Goal: Task Accomplishment & Management: Use online tool/utility

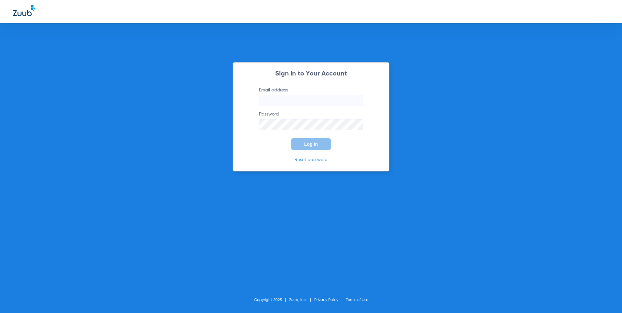
type input "[EMAIL_ADDRESS][DOMAIN_NAME]"
click at [323, 147] on button "Log In" at bounding box center [311, 144] width 40 height 12
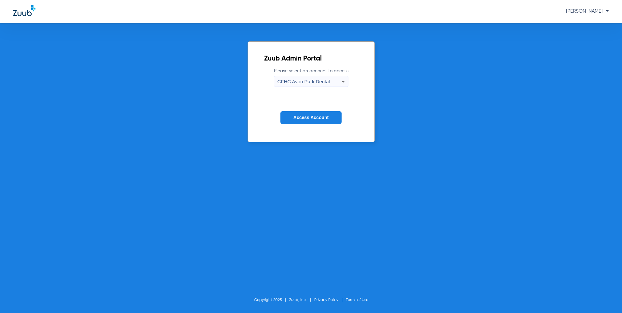
click at [344, 85] on icon at bounding box center [343, 82] width 8 height 8
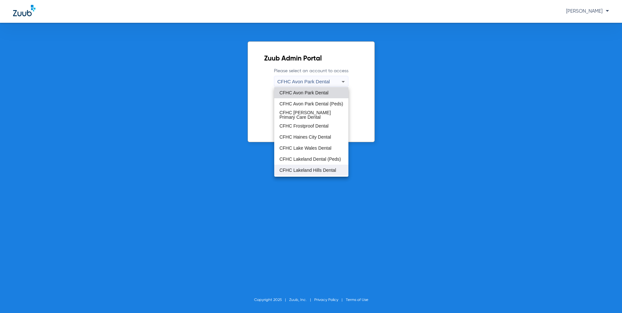
click at [320, 173] on mat-option "CFHC Lakeland Hills Dental" at bounding box center [311, 170] width 74 height 11
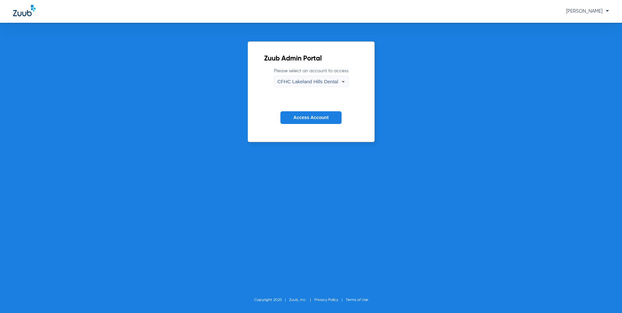
click at [311, 122] on button "Access Account" at bounding box center [311, 117] width 61 height 13
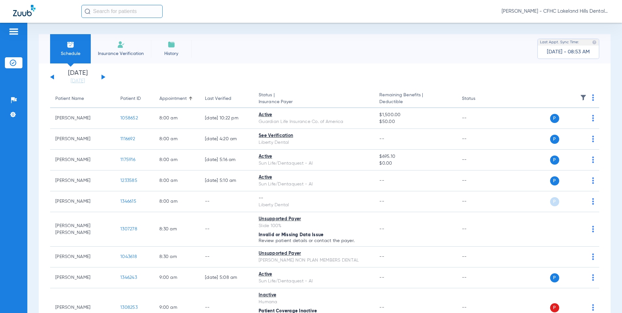
click at [103, 78] on button at bounding box center [104, 77] width 4 height 5
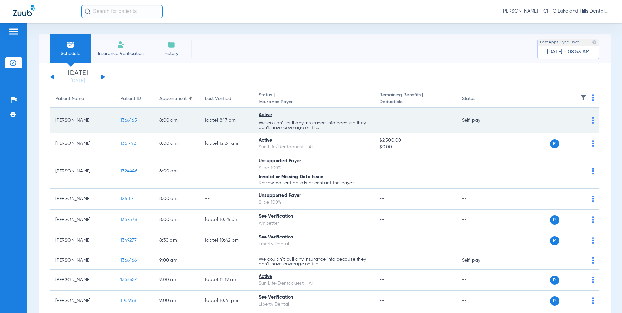
click at [132, 120] on span "1366465" at bounding box center [128, 120] width 17 height 5
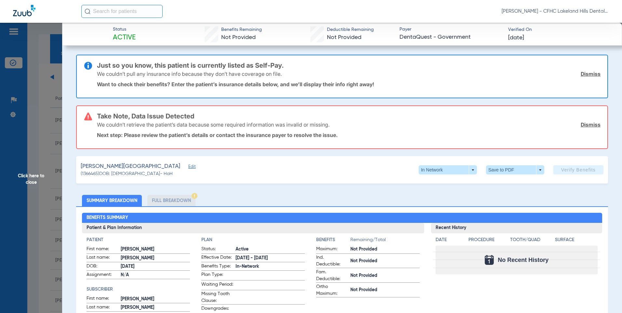
drag, startPoint x: 583, startPoint y: 126, endPoint x: 584, endPoint y: 123, distance: 3.3
click at [583, 126] on link "Dismiss" at bounding box center [591, 124] width 20 height 7
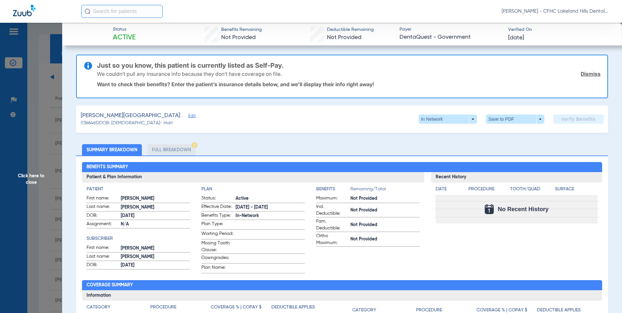
click at [582, 73] on link "Dismiss" at bounding box center [591, 74] width 20 height 7
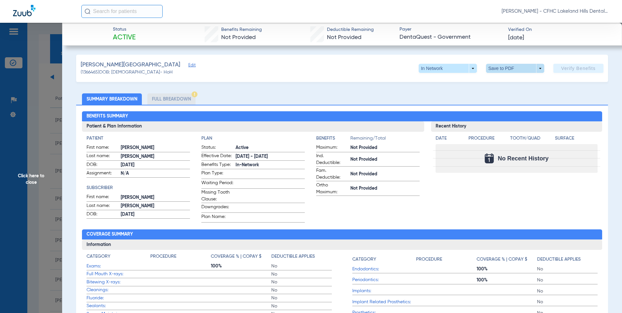
click at [514, 68] on span at bounding box center [515, 69] width 16 height 16
click at [508, 81] on span "Save to PDF" at bounding box center [513, 81] width 26 height 5
click at [514, 69] on span at bounding box center [515, 69] width 16 height 16
click at [511, 81] on span "Save to PDF" at bounding box center [513, 81] width 26 height 5
click at [35, 175] on span "Click here to close" at bounding box center [31, 179] width 62 height 313
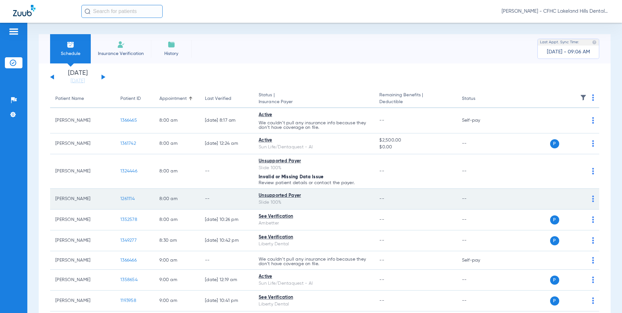
click at [126, 199] on span "1261114" at bounding box center [127, 199] width 14 height 5
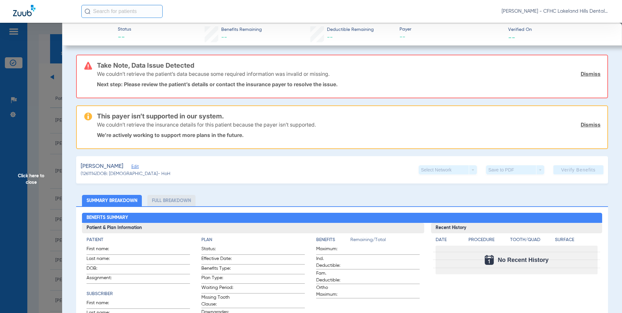
click at [25, 174] on span "Click here to close" at bounding box center [31, 179] width 62 height 313
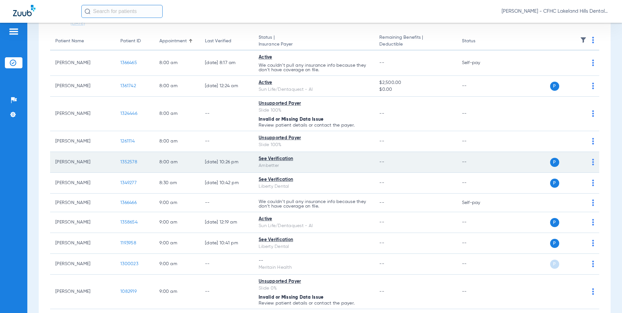
scroll to position [65, 0]
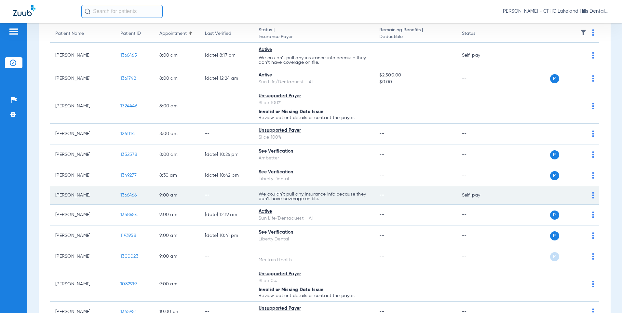
click at [126, 195] on span "1366466" at bounding box center [128, 195] width 16 height 5
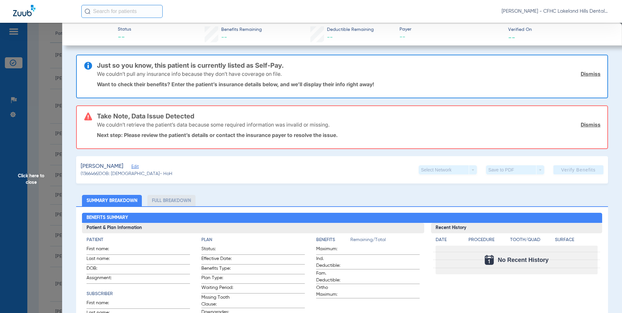
click at [581, 127] on link "Dismiss" at bounding box center [591, 124] width 20 height 7
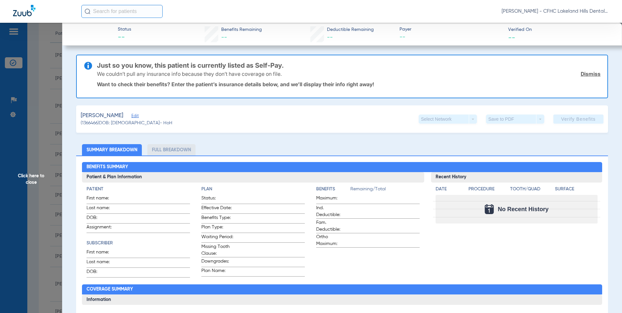
click at [583, 76] on link "Dismiss" at bounding box center [591, 74] width 20 height 7
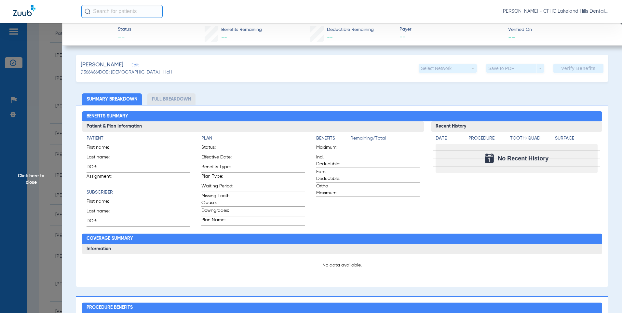
click at [132, 64] on span "Edit" at bounding box center [134, 66] width 6 height 6
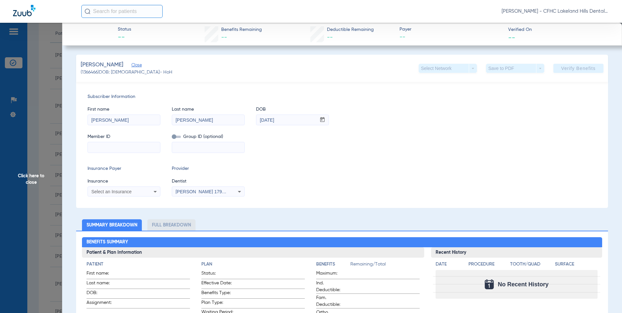
click at [96, 148] on input at bounding box center [124, 147] width 72 height 10
type input "7"
type input "7984542074"
click at [111, 193] on span "Select an Insurance" at bounding box center [111, 191] width 40 height 5
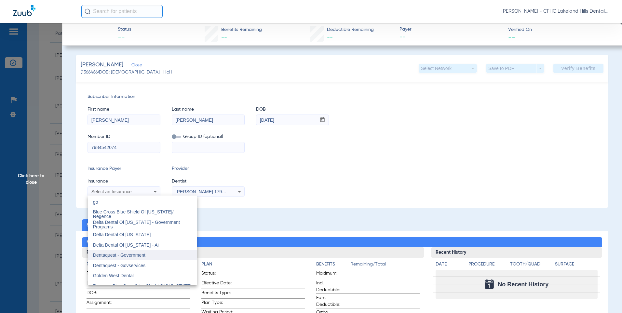
type input "go"
click at [111, 254] on span "Dentaquest - Government" at bounding box center [119, 255] width 52 height 5
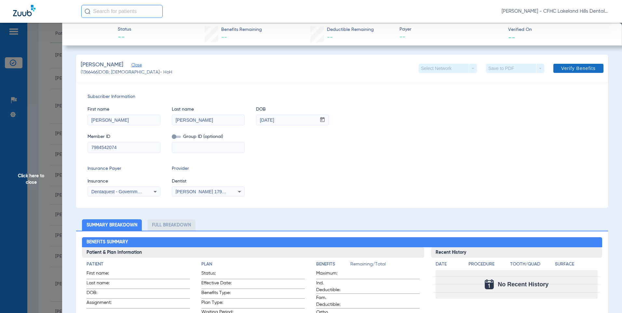
click at [578, 67] on span "Verify Benefits" at bounding box center [578, 68] width 34 height 5
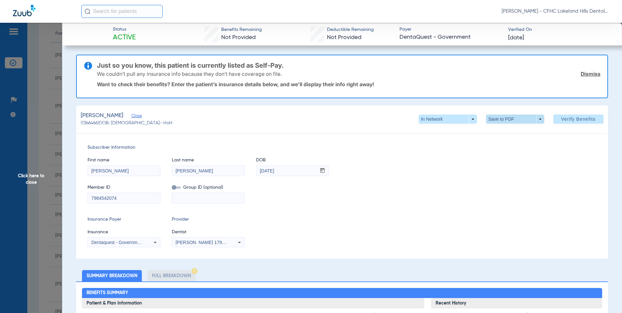
click at [497, 118] on span at bounding box center [515, 119] width 58 height 9
click at [505, 133] on span "Save to PDF" at bounding box center [513, 132] width 26 height 5
drag, startPoint x: 34, startPoint y: 174, endPoint x: 37, endPoint y: 173, distance: 3.9
click at [34, 174] on span "Click here to close" at bounding box center [31, 179] width 62 height 313
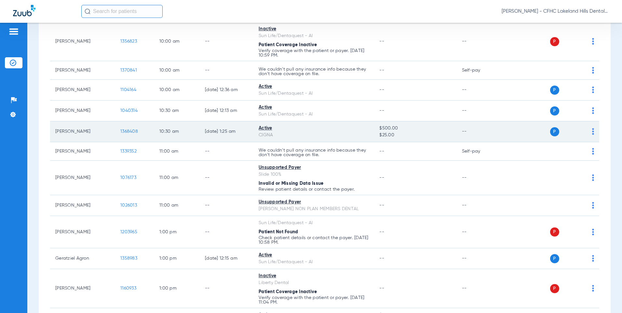
scroll to position [423, 0]
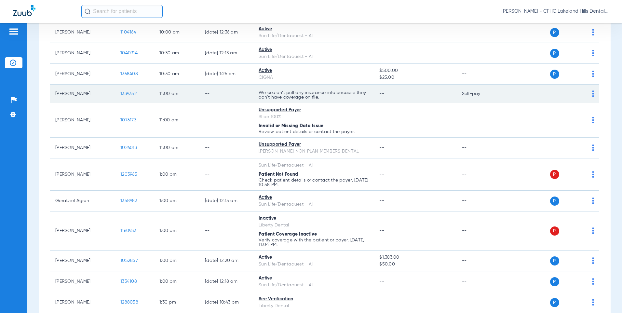
click at [128, 93] on span "1339352" at bounding box center [128, 93] width 16 height 5
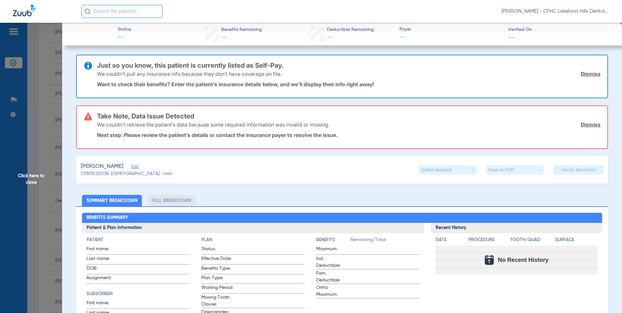
drag, startPoint x: 584, startPoint y: 127, endPoint x: 585, endPoint y: 120, distance: 6.2
click at [584, 127] on link "Dismiss" at bounding box center [591, 124] width 20 height 7
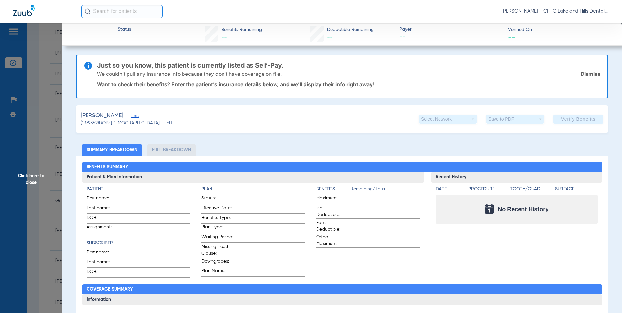
click at [588, 75] on link "Dismiss" at bounding box center [591, 74] width 20 height 7
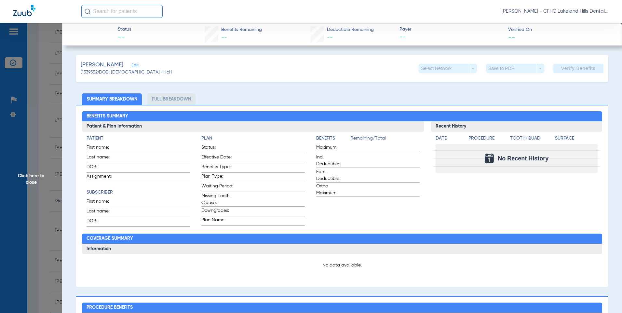
click at [133, 64] on span "Edit" at bounding box center [134, 66] width 6 height 6
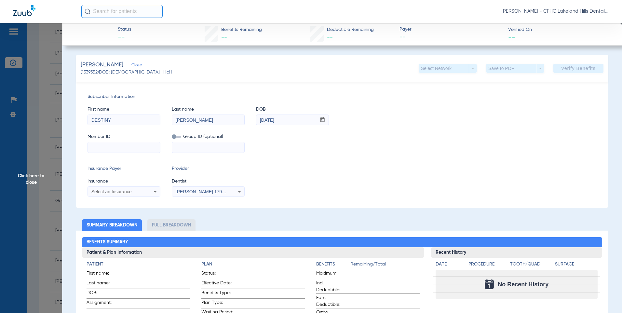
paste input "9661666865"
type input "9661666865"
click at [114, 191] on span "Select an Insurance" at bounding box center [111, 191] width 40 height 5
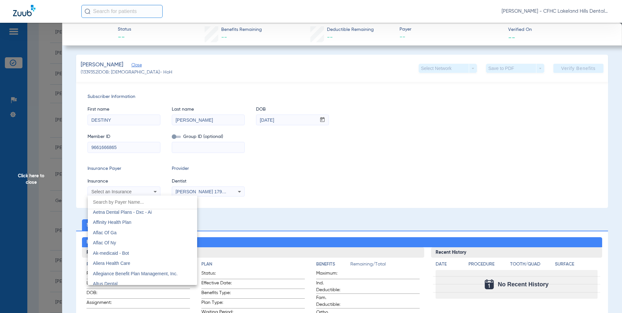
scroll to position [130, 0]
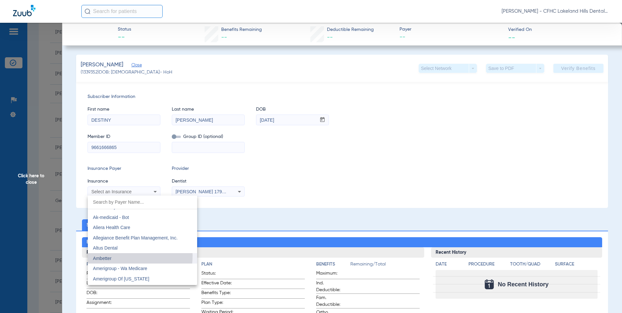
click at [117, 256] on mat-option "Ambetter" at bounding box center [142, 258] width 109 height 10
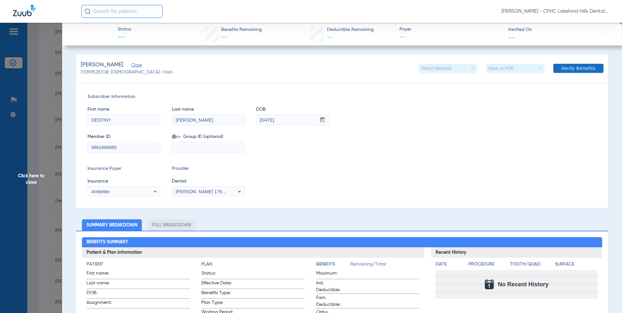
click at [566, 66] on span "Verify Benefits" at bounding box center [578, 68] width 34 height 5
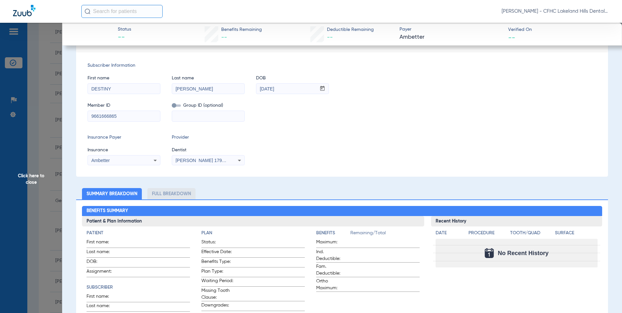
scroll to position [0, 0]
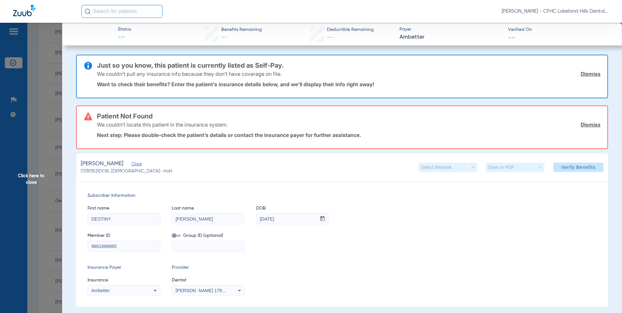
click at [34, 176] on span "Click here to close" at bounding box center [31, 179] width 62 height 313
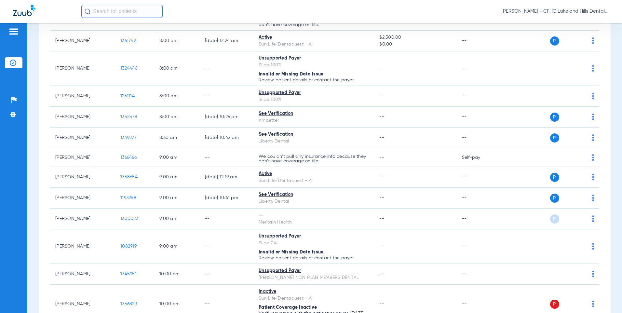
scroll to position [98, 0]
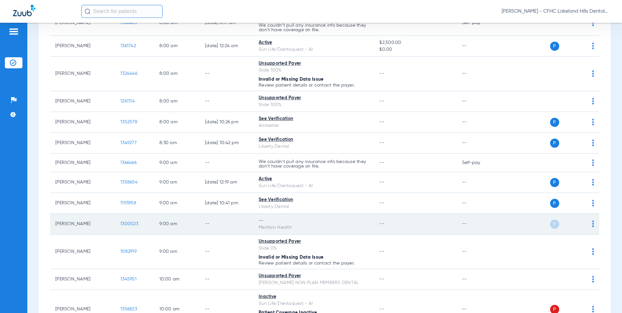
click at [128, 224] on span "1300023" at bounding box center [129, 224] width 18 height 5
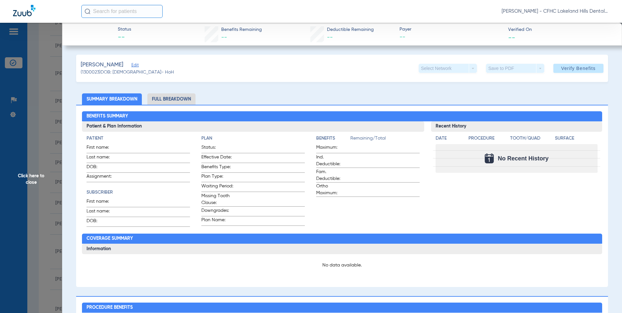
drag, startPoint x: 33, startPoint y: 175, endPoint x: 37, endPoint y: 175, distance: 4.2
click at [34, 175] on span "Click here to close" at bounding box center [31, 179] width 62 height 313
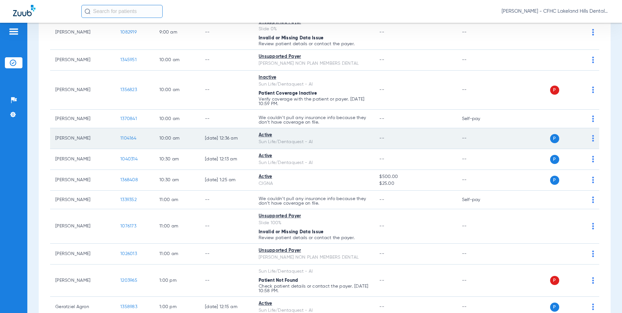
scroll to position [325, 0]
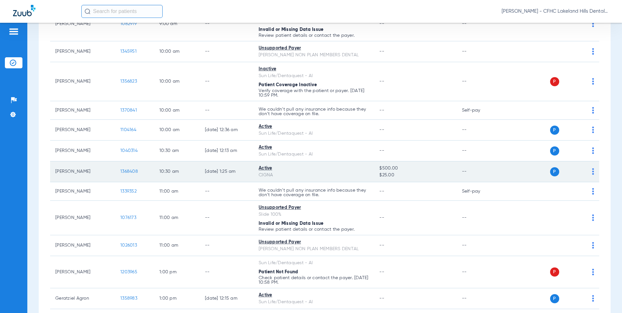
click at [123, 172] on span "1368408" at bounding box center [129, 171] width 18 height 5
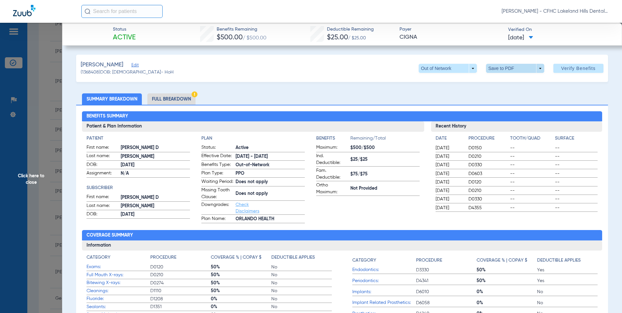
click at [507, 67] on span at bounding box center [515, 69] width 16 height 16
click at [506, 81] on span "Save to PDF" at bounding box center [513, 81] width 26 height 5
click at [35, 178] on span "Click here to close" at bounding box center [31, 179] width 62 height 313
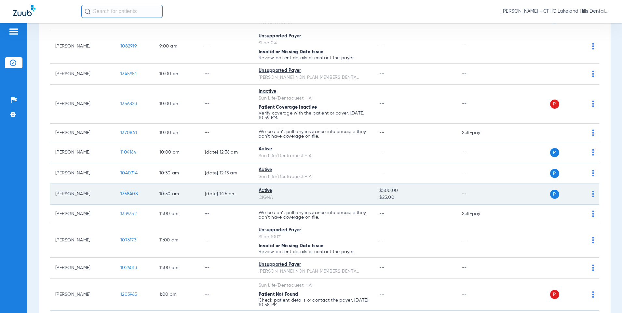
scroll to position [293, 0]
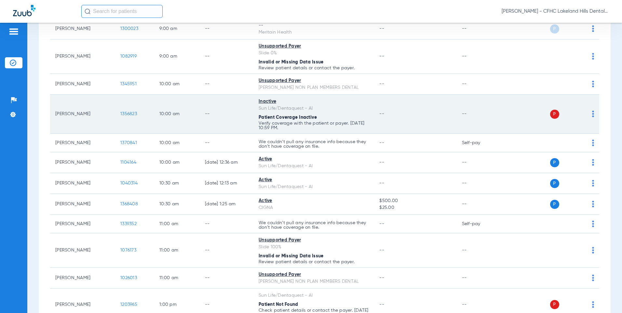
click at [130, 112] on span "1356823" at bounding box center [128, 114] width 17 height 5
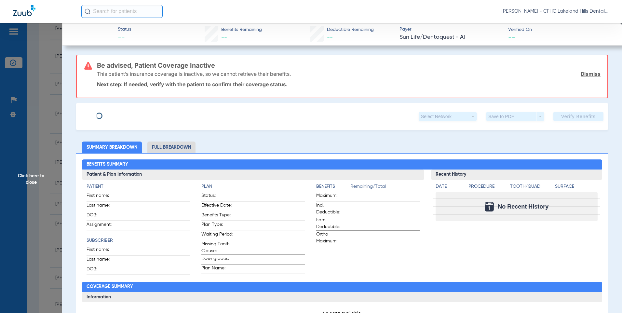
type input "[PERSON_NAME]"
type input "[DATE]"
type input "9666459281"
type input "99999"
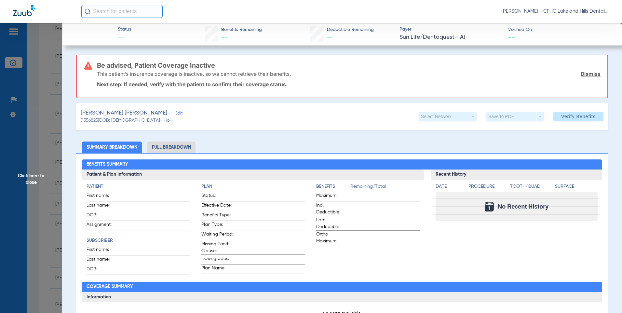
click at [175, 113] on span "Edit" at bounding box center [178, 114] width 6 height 6
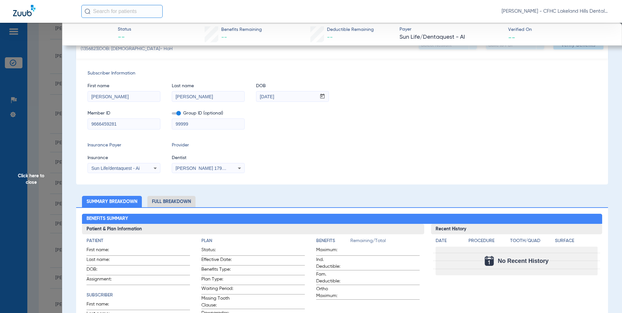
scroll to position [65, 0]
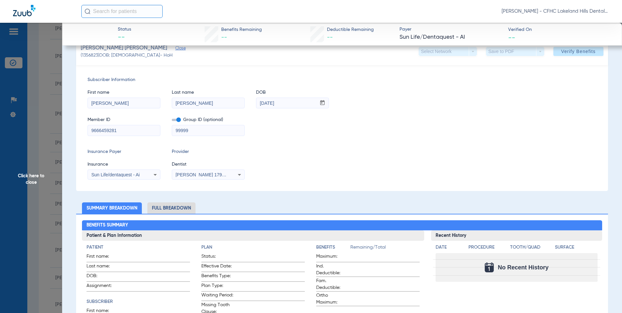
click at [125, 131] on input "9666459281" at bounding box center [124, 130] width 72 height 10
type input "9"
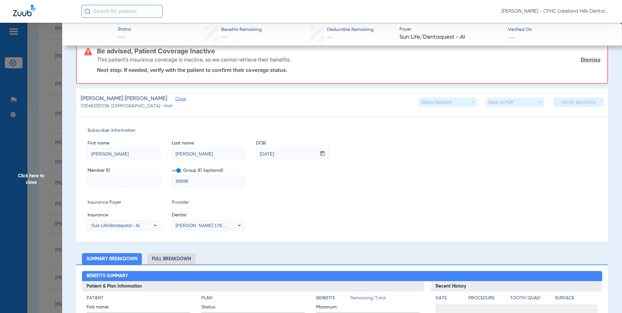
scroll to position [116, 0]
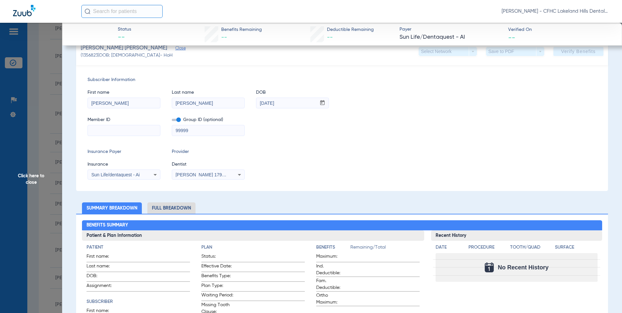
click at [145, 175] on div "Sun Life/dentaquest - Ai" at bounding box center [124, 175] width 72 height 8
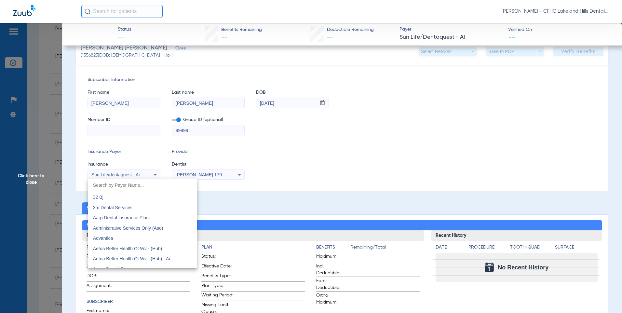
scroll to position [3543, 0]
click at [107, 130] on div at bounding box center [311, 156] width 622 height 313
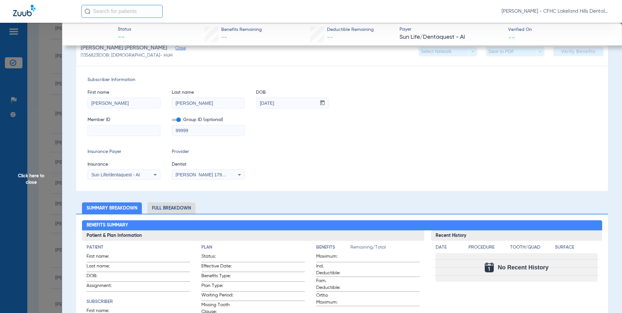
click at [97, 131] on input at bounding box center [124, 130] width 72 height 10
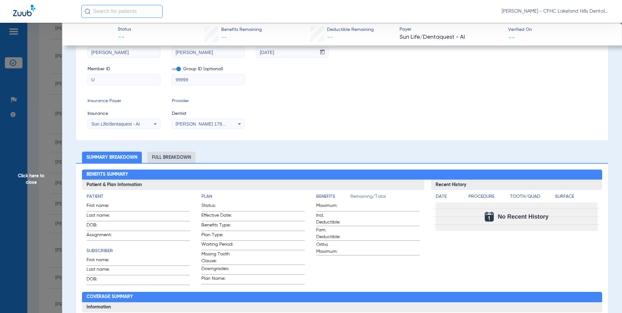
scroll to position [65, 0]
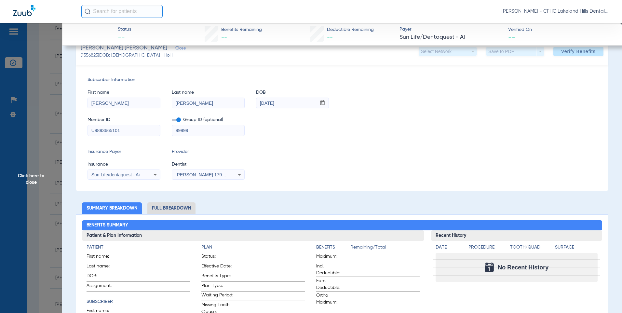
type input "U9893665101"
click at [117, 175] on span "Sun Life/dentaquest - Ai" at bounding box center [115, 174] width 48 height 5
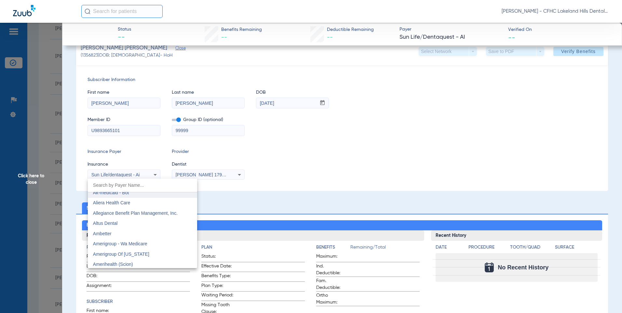
scroll to position [163, 0]
click at [115, 211] on mat-option "Ambetter" at bounding box center [142, 209] width 109 height 10
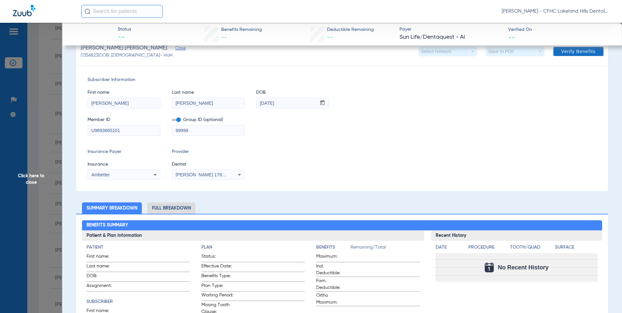
click at [563, 55] on span at bounding box center [579, 52] width 50 height 16
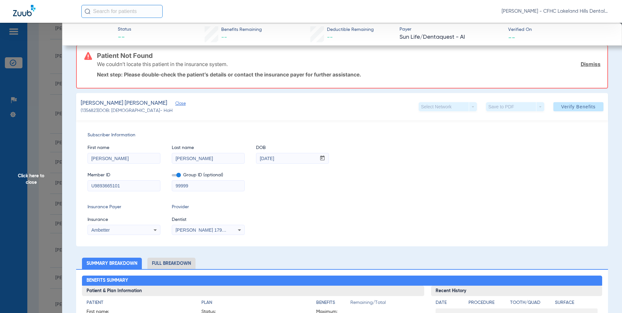
scroll to position [0, 0]
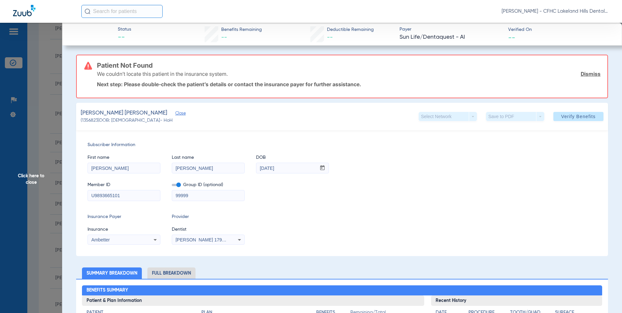
click at [32, 177] on span "Click here to close" at bounding box center [31, 179] width 62 height 313
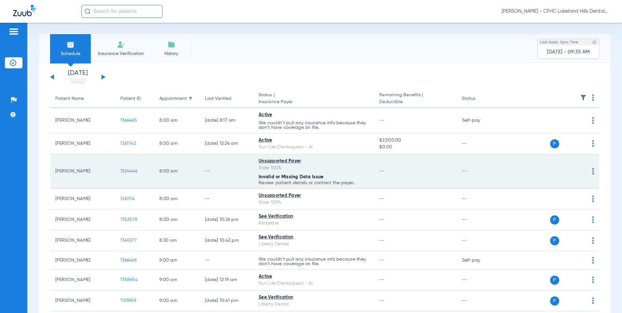
click at [130, 170] on span "1324446" at bounding box center [128, 171] width 17 height 5
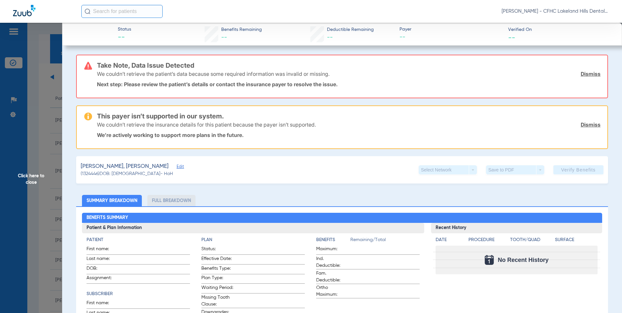
click at [30, 177] on span "Click here to close" at bounding box center [31, 179] width 62 height 313
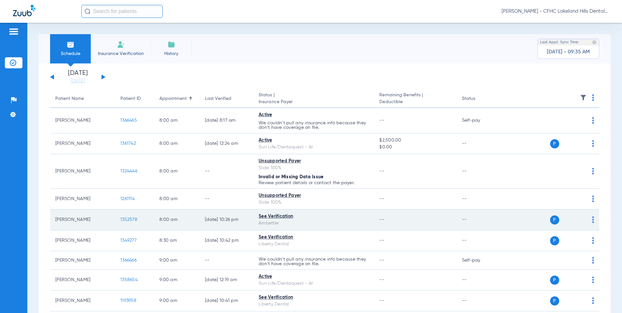
click at [127, 220] on span "1352578" at bounding box center [128, 219] width 17 height 5
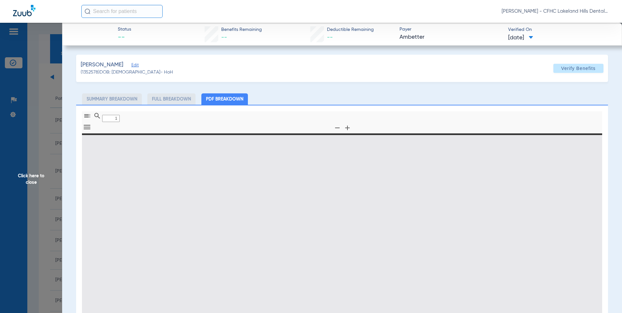
type input "0"
select select "page-width"
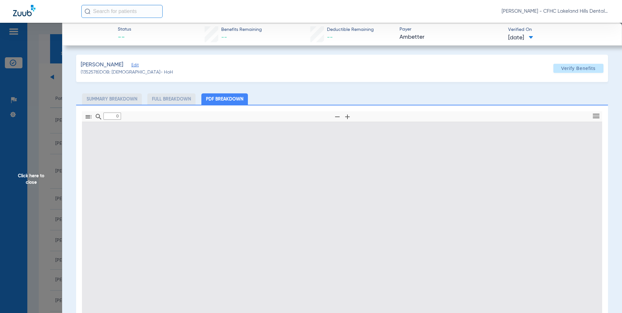
type input "1"
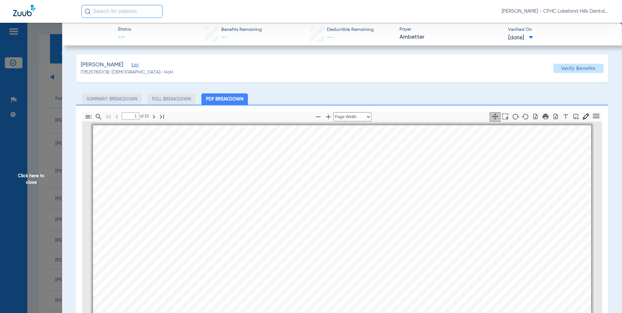
scroll to position [3, 0]
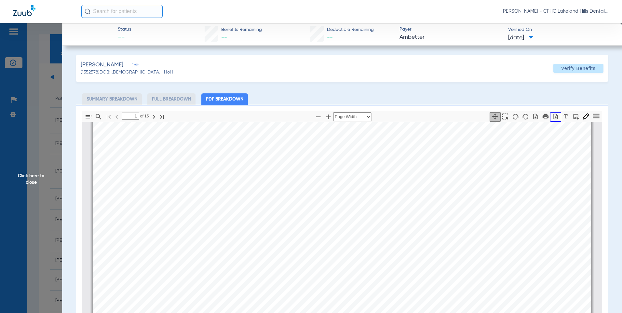
click at [553, 117] on icon "button" at bounding box center [556, 116] width 7 height 7
click at [34, 182] on span "Click here to close" at bounding box center [31, 179] width 62 height 313
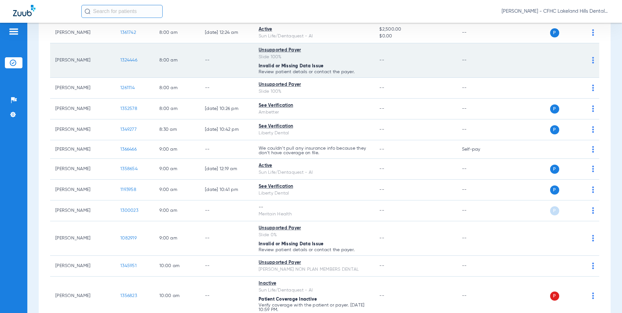
scroll to position [130, 0]
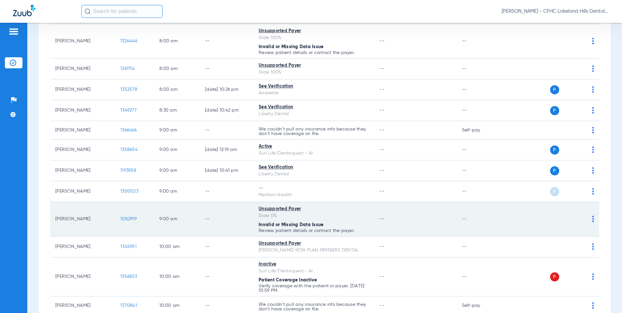
click at [127, 221] on span "1082919" at bounding box center [128, 219] width 16 height 5
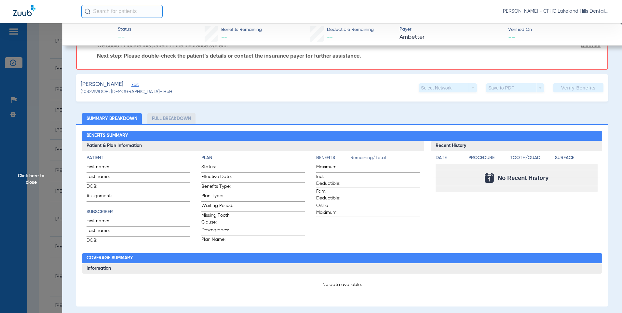
click at [35, 176] on span "Click here to close" at bounding box center [31, 179] width 62 height 313
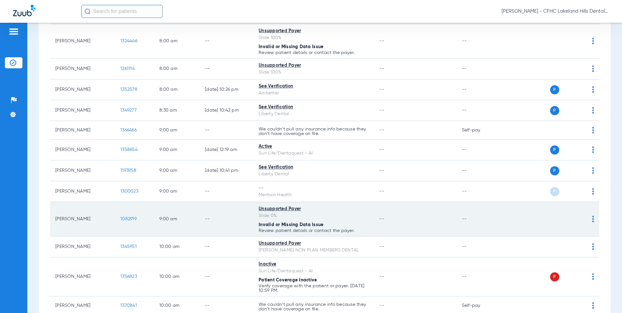
click at [125, 218] on span "1082919" at bounding box center [128, 219] width 16 height 5
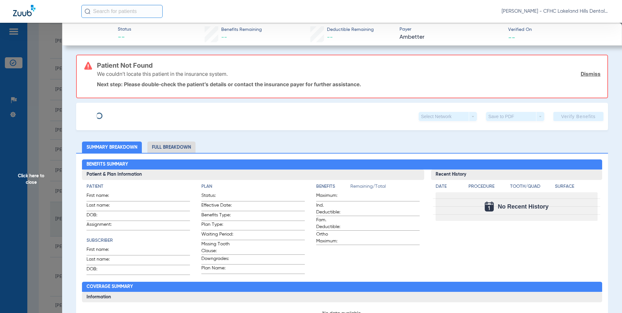
type input "ASHRAF"
type input "REZA"
type input "[DATE]"
type input "99999"
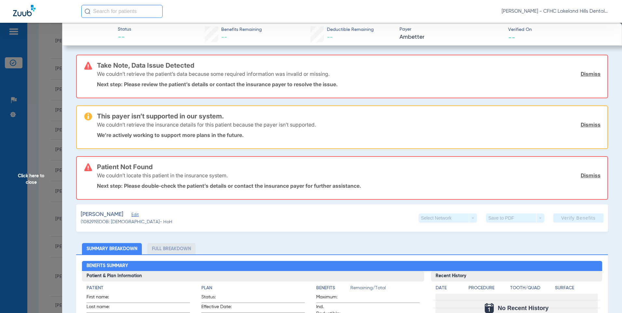
click at [131, 216] on span "Edit" at bounding box center [134, 216] width 6 height 6
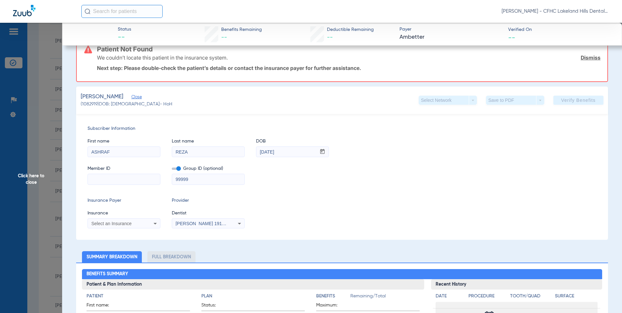
scroll to position [130, 0]
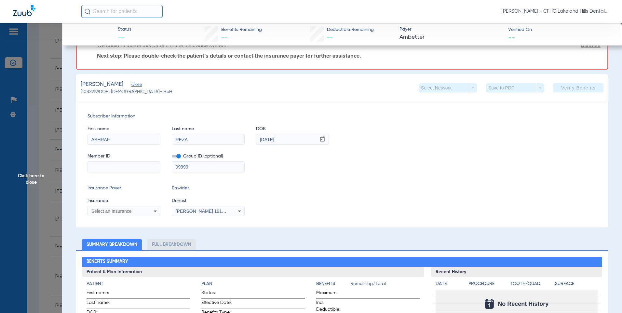
click at [100, 170] on input at bounding box center [124, 167] width 72 height 10
type input "9464841567"
click at [135, 212] on div "Select an Insurance" at bounding box center [117, 211] width 52 height 5
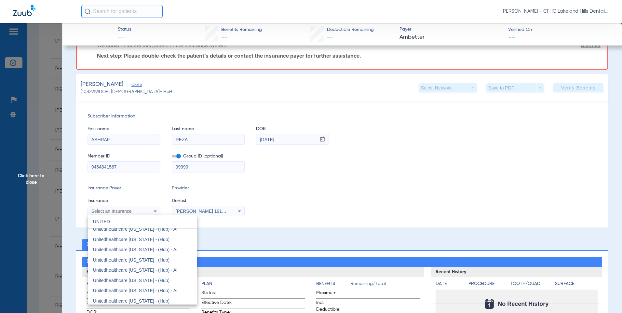
scroll to position [551, 0]
type input "UNITED"
click at [122, 280] on span "Unitedhealthcare [US_STATE] - (Hub)" at bounding box center [131, 280] width 76 height 5
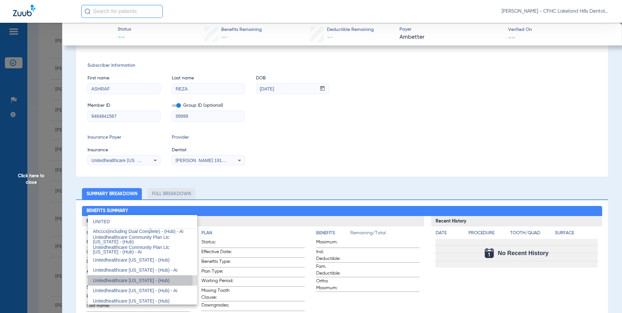
scroll to position [79, 0]
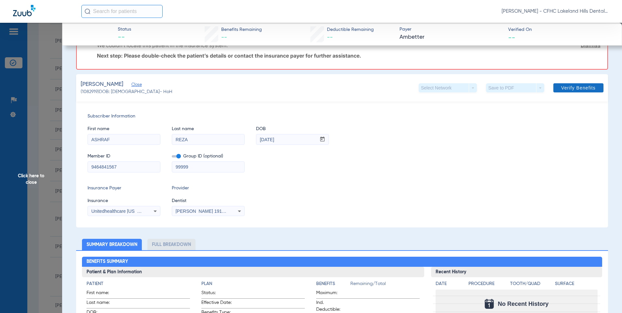
click at [569, 86] on span "Verify Benefits" at bounding box center [578, 87] width 34 height 5
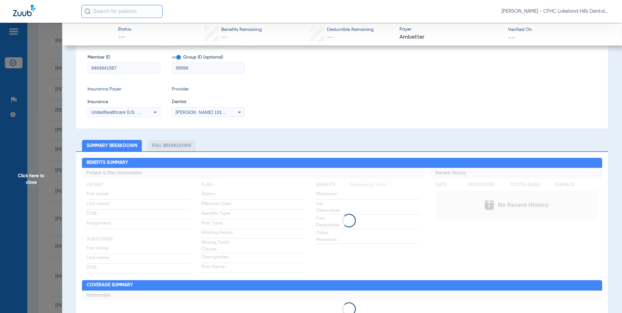
scroll to position [0, 0]
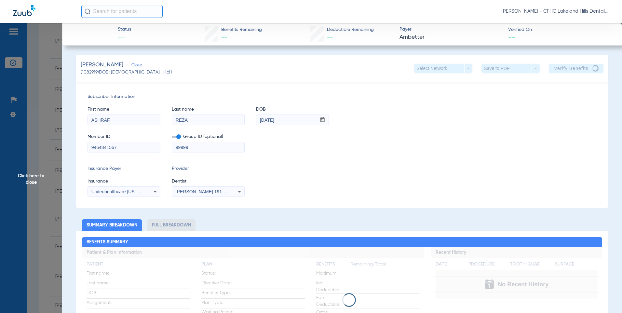
click at [37, 175] on span "Click here to close" at bounding box center [31, 179] width 62 height 313
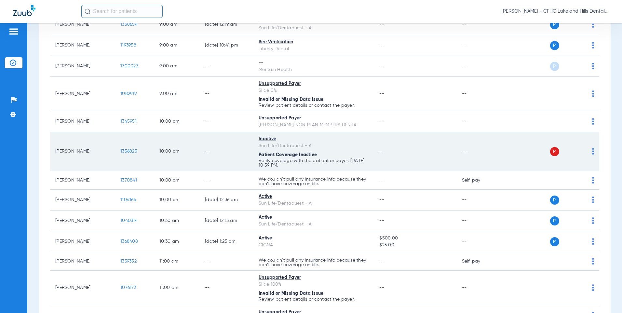
scroll to position [260, 0]
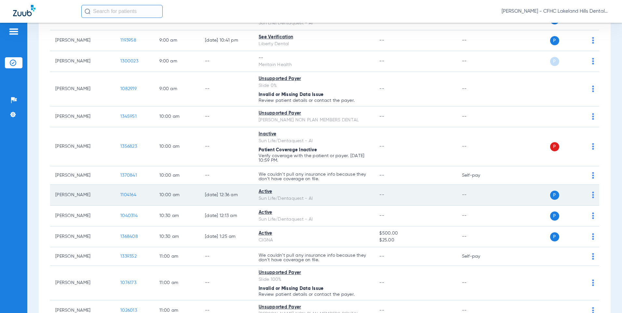
click at [127, 194] on span "1104164" at bounding box center [128, 195] width 16 height 5
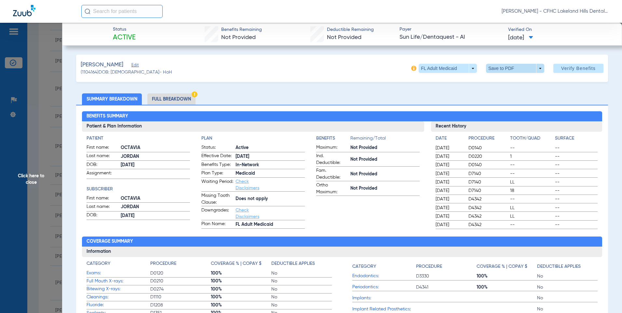
click at [507, 67] on span at bounding box center [515, 69] width 16 height 16
click at [509, 80] on span "Save to PDF" at bounding box center [513, 81] width 26 height 5
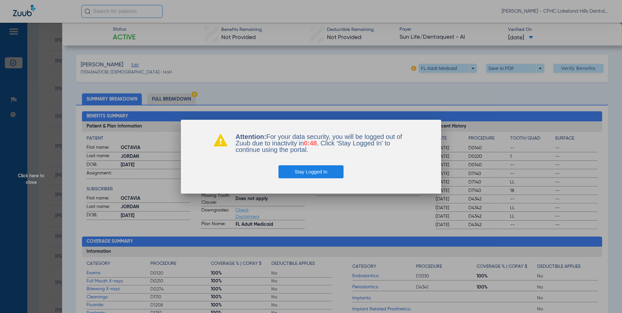
click at [303, 170] on button "Stay Logged In" at bounding box center [311, 171] width 65 height 13
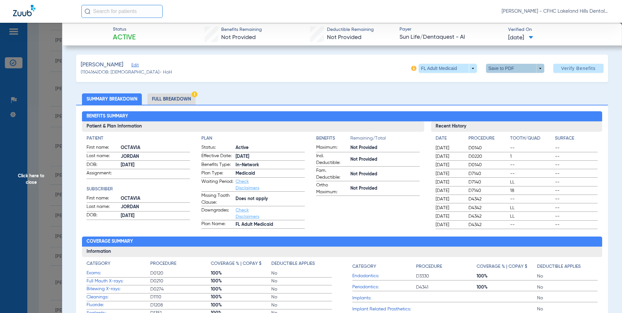
click at [32, 176] on span "Click here to close" at bounding box center [31, 179] width 62 height 313
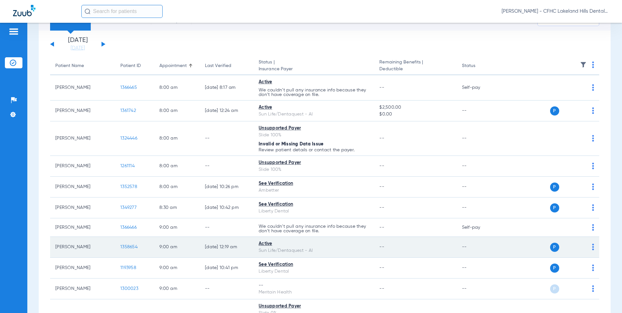
scroll to position [0, 0]
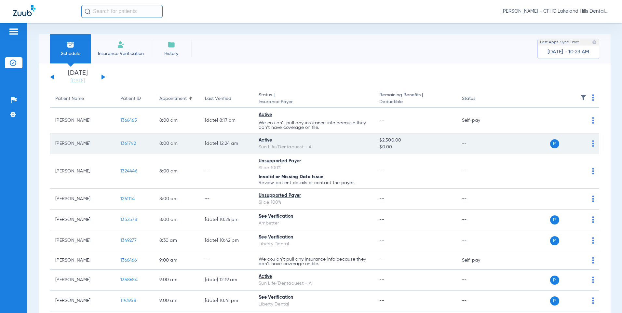
click at [130, 144] on span "1361742" at bounding box center [128, 143] width 16 height 5
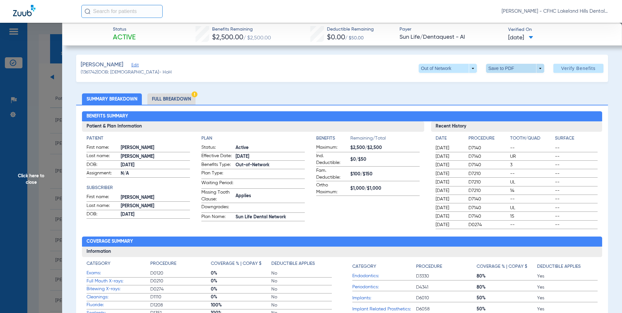
click at [514, 69] on span at bounding box center [515, 69] width 16 height 16
click at [506, 84] on button "insert_drive_file Save to PDF" at bounding box center [506, 81] width 49 height 13
click at [34, 177] on span "Click here to close" at bounding box center [31, 179] width 62 height 313
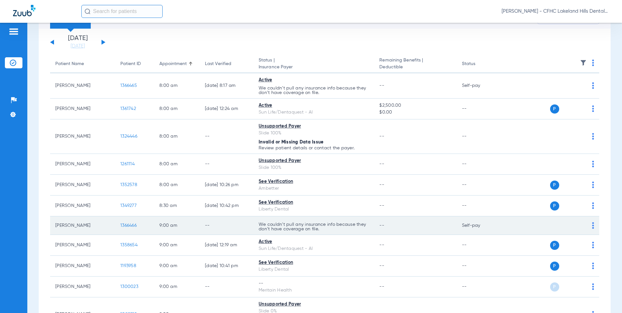
scroll to position [98, 0]
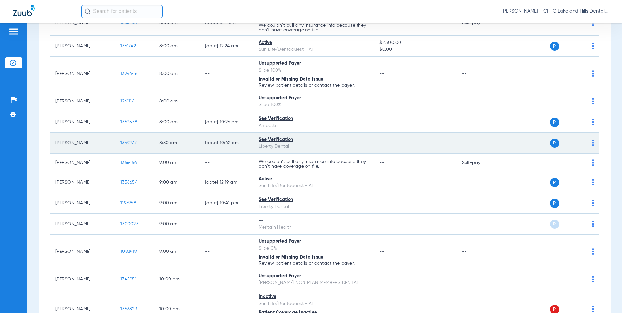
click at [124, 143] on span "1349277" at bounding box center [128, 143] width 16 height 5
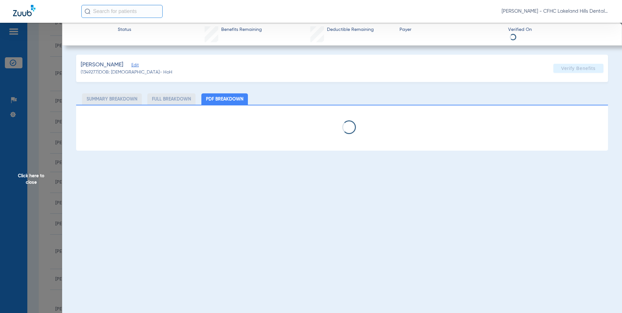
select select "page-width"
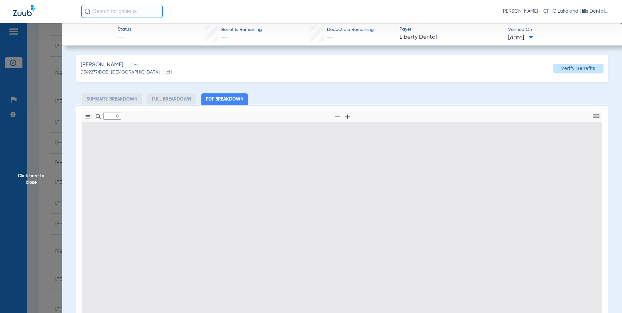
type input "1"
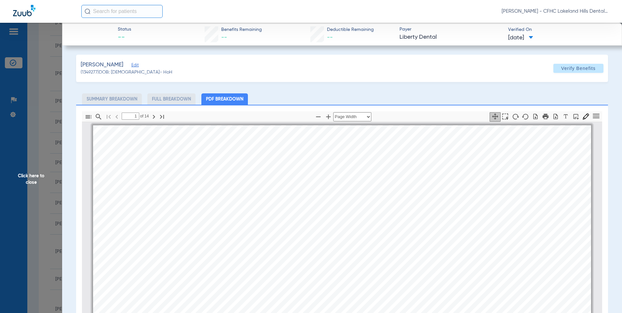
scroll to position [3, 0]
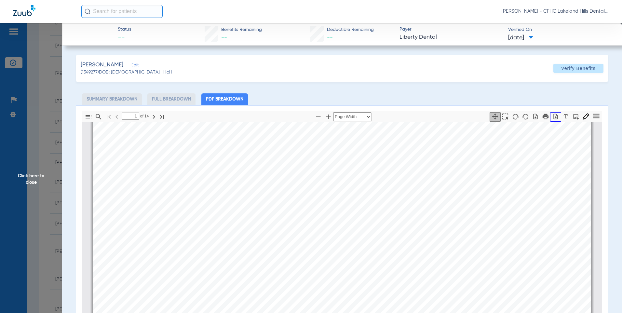
click at [554, 120] on button "button" at bounding box center [555, 116] width 11 height 9
drag, startPoint x: 37, startPoint y: 175, endPoint x: 50, endPoint y: 176, distance: 12.8
click at [39, 176] on span "Click here to close" at bounding box center [31, 179] width 62 height 313
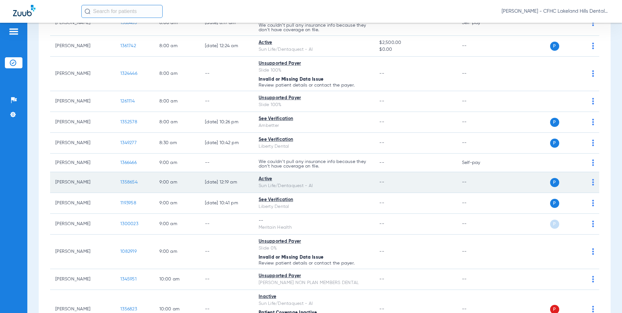
click at [128, 180] on span "1358654" at bounding box center [128, 182] width 17 height 5
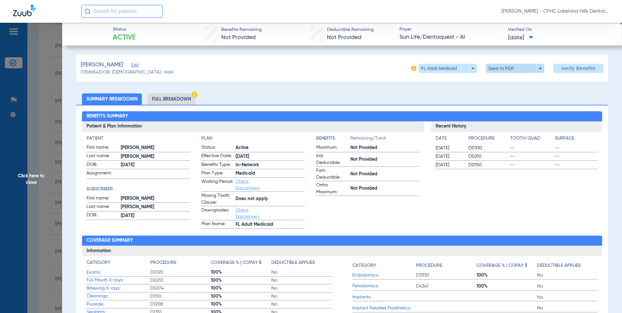
click at [498, 69] on span at bounding box center [515, 68] width 58 height 9
click at [507, 82] on span "Save to PDF" at bounding box center [513, 81] width 26 height 5
click at [34, 177] on span "Click here to close" at bounding box center [31, 179] width 62 height 313
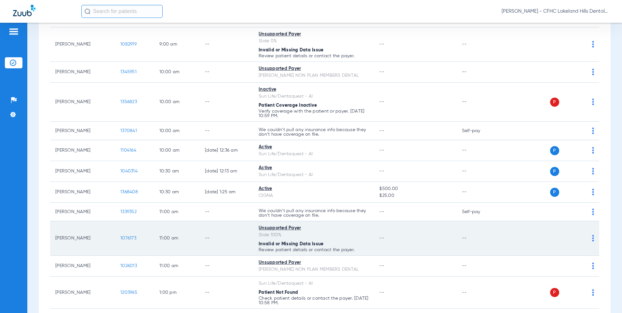
scroll to position [358, 0]
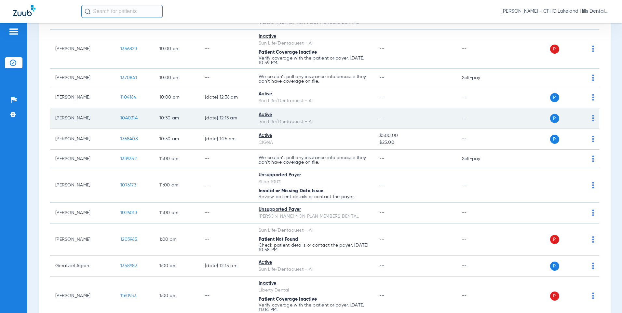
click at [131, 119] on span "1040314" at bounding box center [128, 118] width 17 height 5
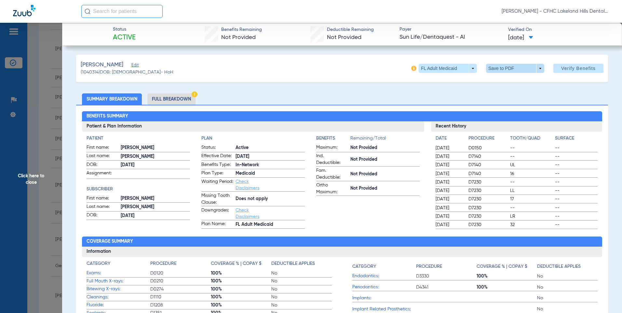
click at [507, 68] on span at bounding box center [515, 69] width 16 height 16
click at [503, 82] on span "Save to PDF" at bounding box center [513, 81] width 26 height 5
click at [35, 179] on span "Click here to close" at bounding box center [31, 179] width 62 height 313
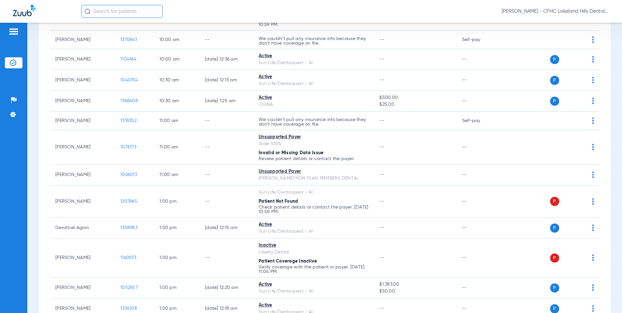
scroll to position [391, 0]
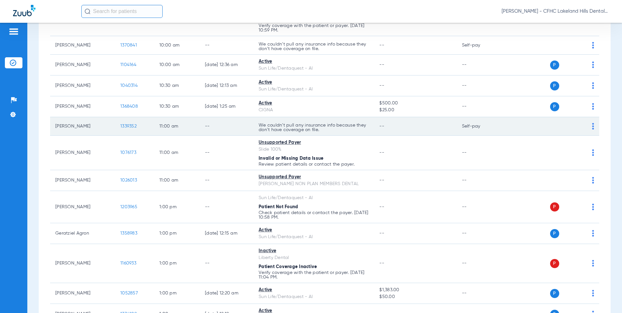
click at [127, 128] on span "1339352" at bounding box center [128, 126] width 16 height 5
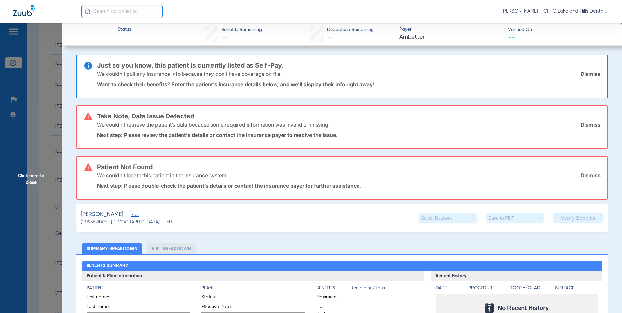
drag, startPoint x: 583, startPoint y: 174, endPoint x: 586, endPoint y: 161, distance: 13.4
click at [583, 174] on link "Dismiss" at bounding box center [591, 175] width 20 height 7
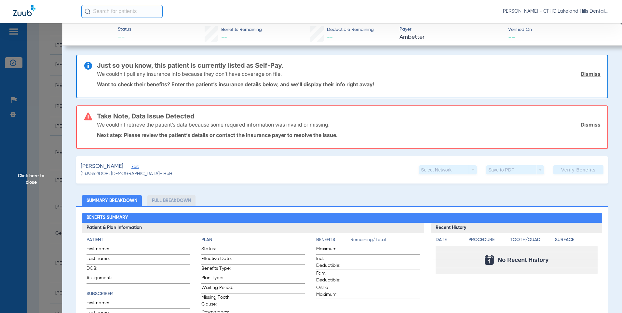
click at [585, 124] on link "Dismiss" at bounding box center [591, 124] width 20 height 7
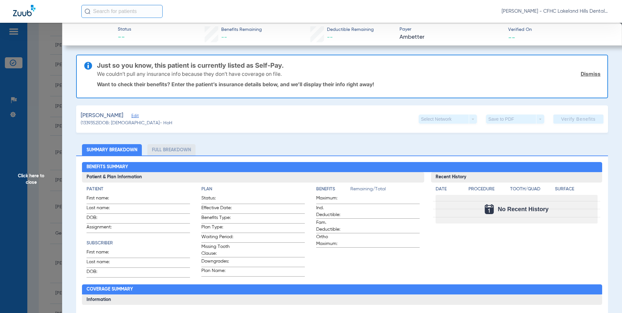
click at [584, 71] on link "Dismiss" at bounding box center [591, 74] width 20 height 7
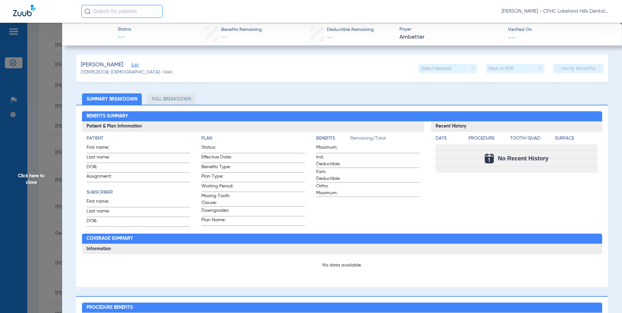
click at [132, 64] on span "Edit" at bounding box center [134, 66] width 6 height 6
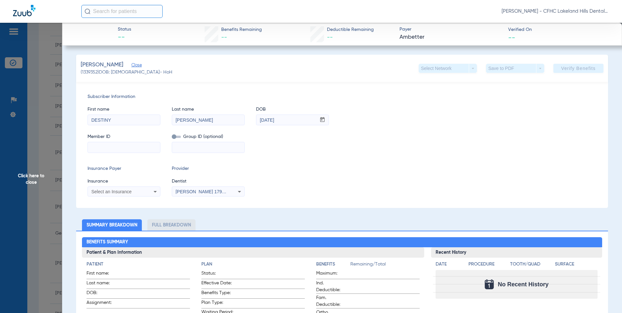
click at [105, 148] on input at bounding box center [124, 147] width 72 height 10
type input "U9893665101"
type input "99999"
click at [125, 149] on input "U9893665101" at bounding box center [124, 147] width 72 height 10
type input "U9661666865"
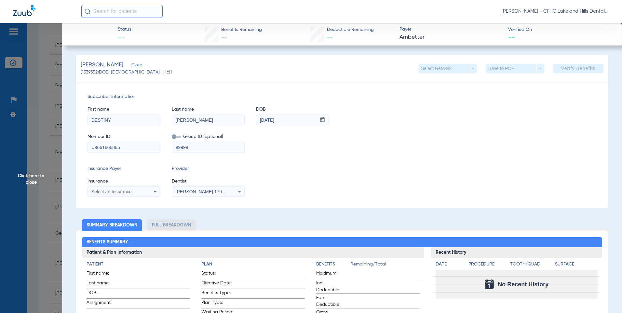
click at [126, 190] on span "Select an Insurance" at bounding box center [111, 191] width 40 height 5
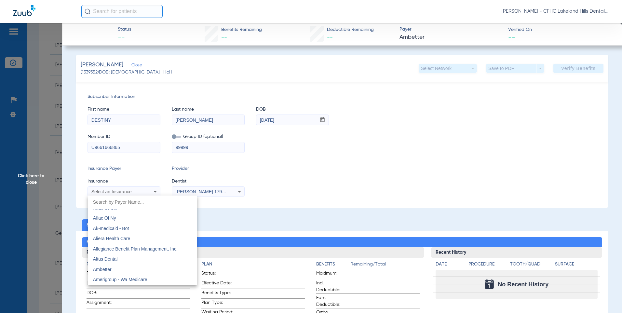
scroll to position [163, 0]
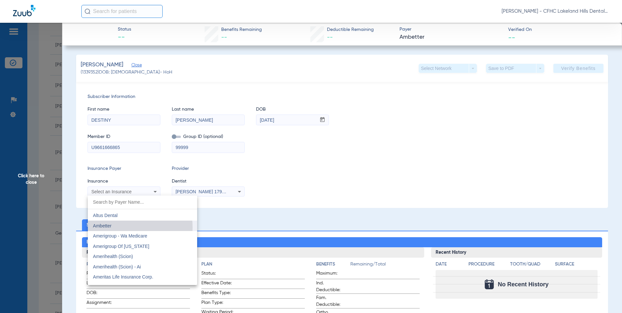
click at [116, 227] on mat-option "Ambetter" at bounding box center [142, 226] width 109 height 10
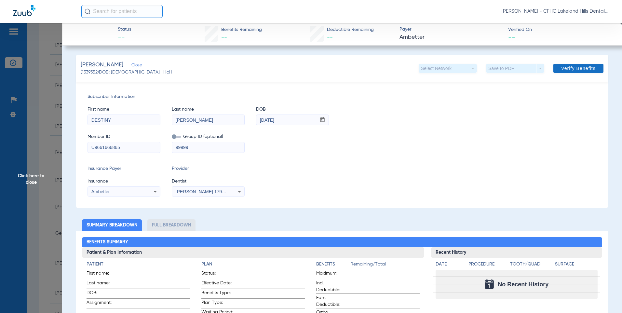
click at [579, 68] on span "Verify Benefits" at bounding box center [578, 68] width 34 height 5
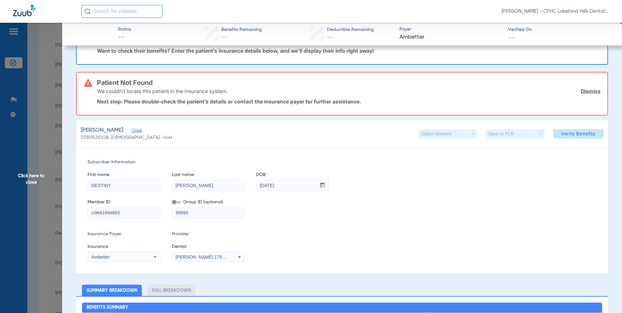
scroll to position [98, 0]
